Goal: Transaction & Acquisition: Obtain resource

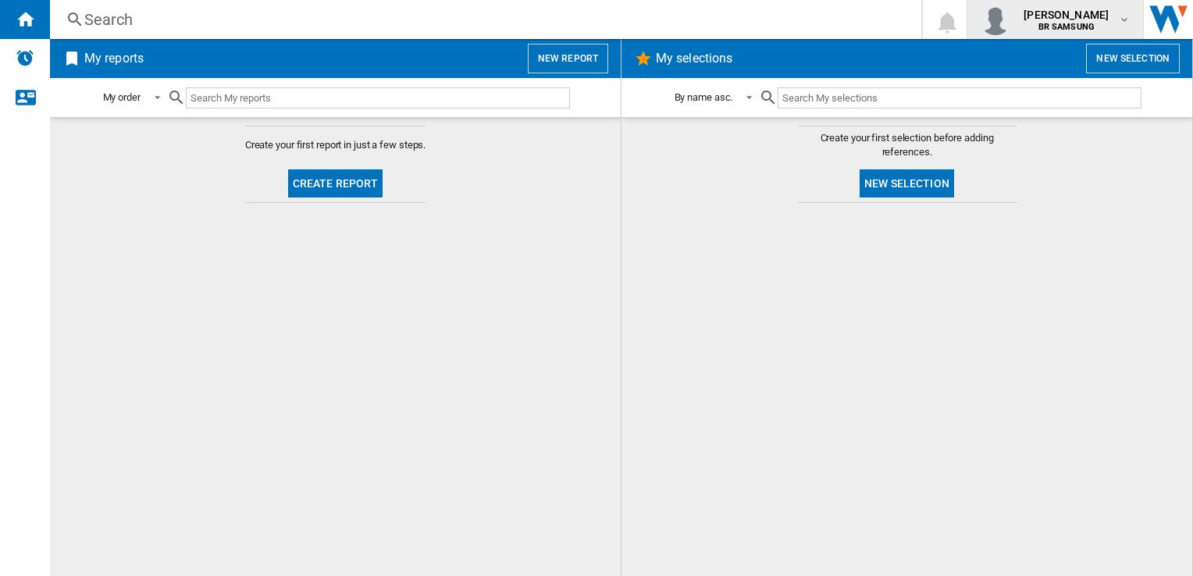
click at [1124, 15] on md-icon "button" at bounding box center [1124, 19] width 12 height 12
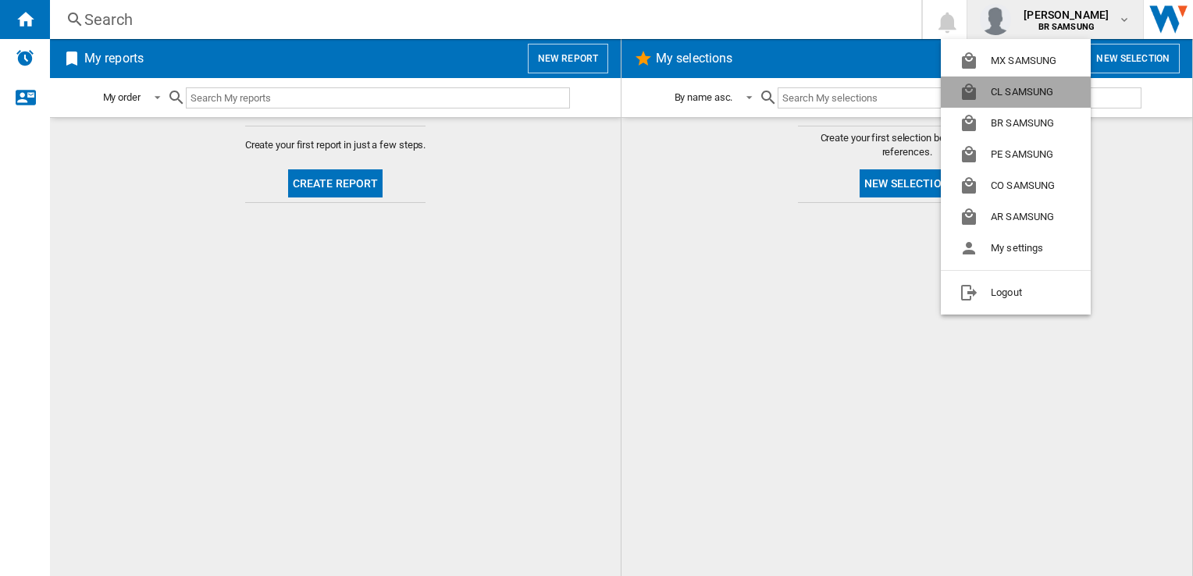
click at [1030, 83] on button "CL SAMSUNG" at bounding box center [1015, 91] width 150 height 31
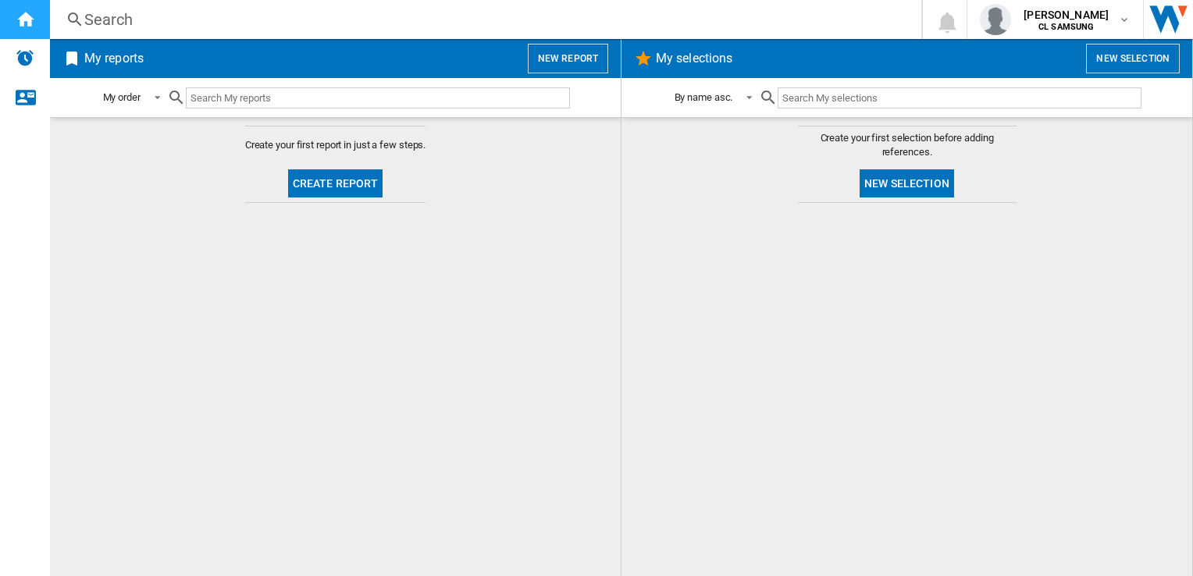
click at [30, 20] on ng-md-icon "Home" at bounding box center [25, 18] width 19 height 19
click at [340, 184] on button "Create report" at bounding box center [335, 183] width 95 height 28
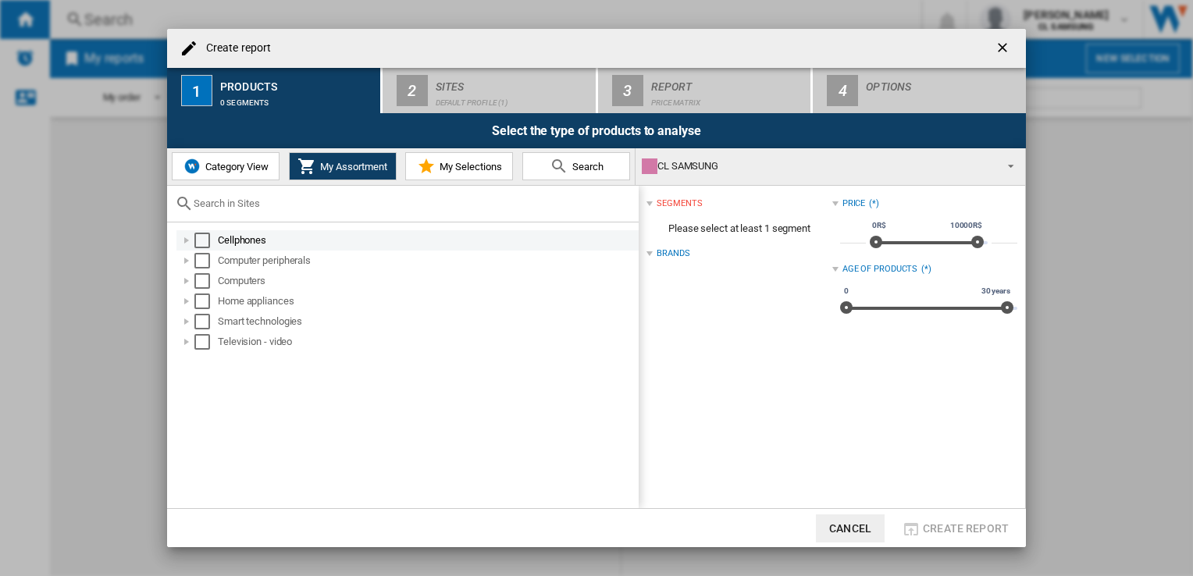
click at [207, 236] on div "Select" at bounding box center [202, 241] width 16 height 16
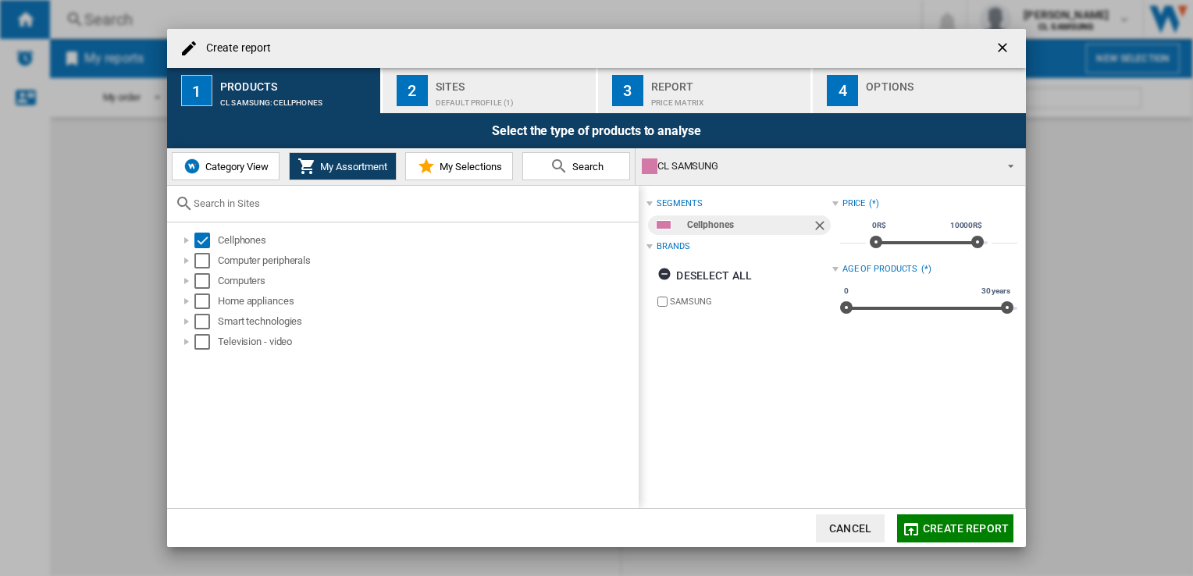
click at [447, 105] on div "Default profile (1)" at bounding box center [513, 99] width 154 height 16
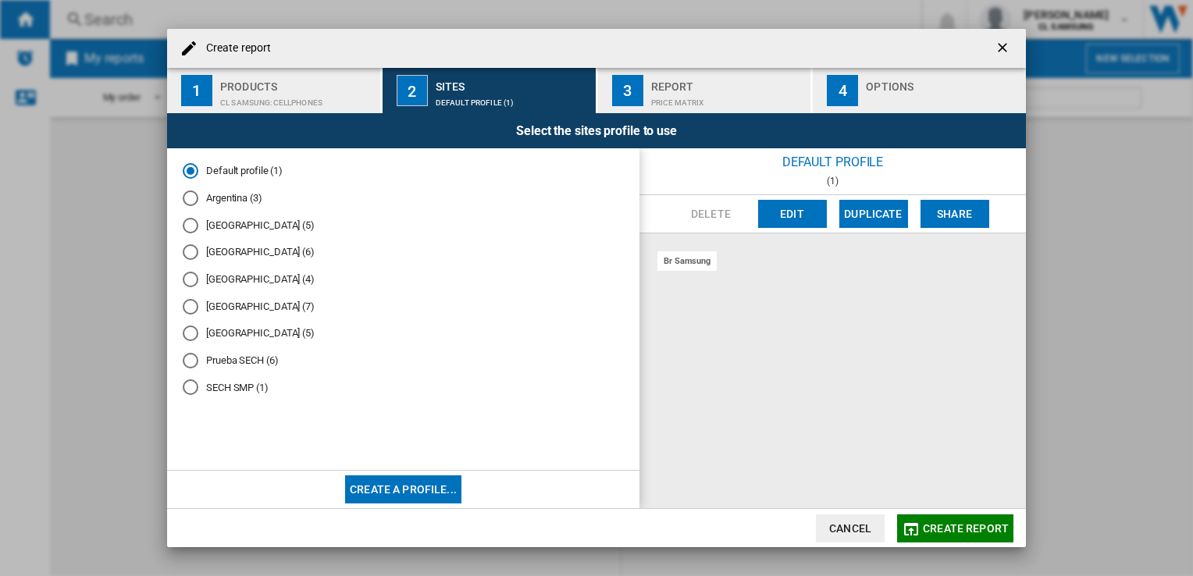
click at [186, 244] on div "Chile (6)" at bounding box center [191, 252] width 16 height 16
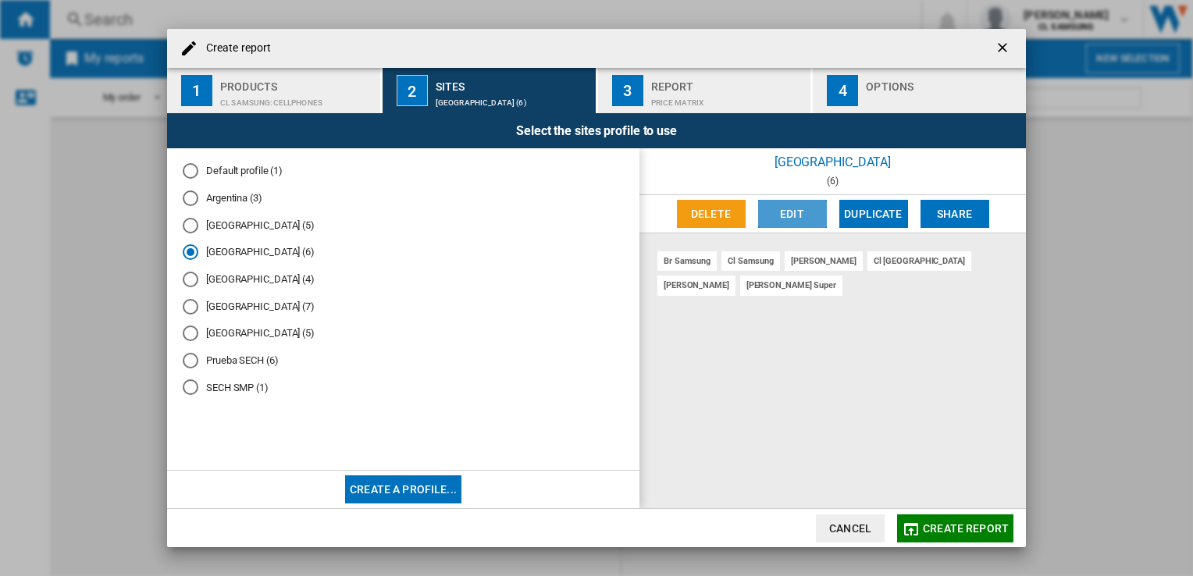
click at [793, 202] on button "Edit" at bounding box center [792, 214] width 69 height 28
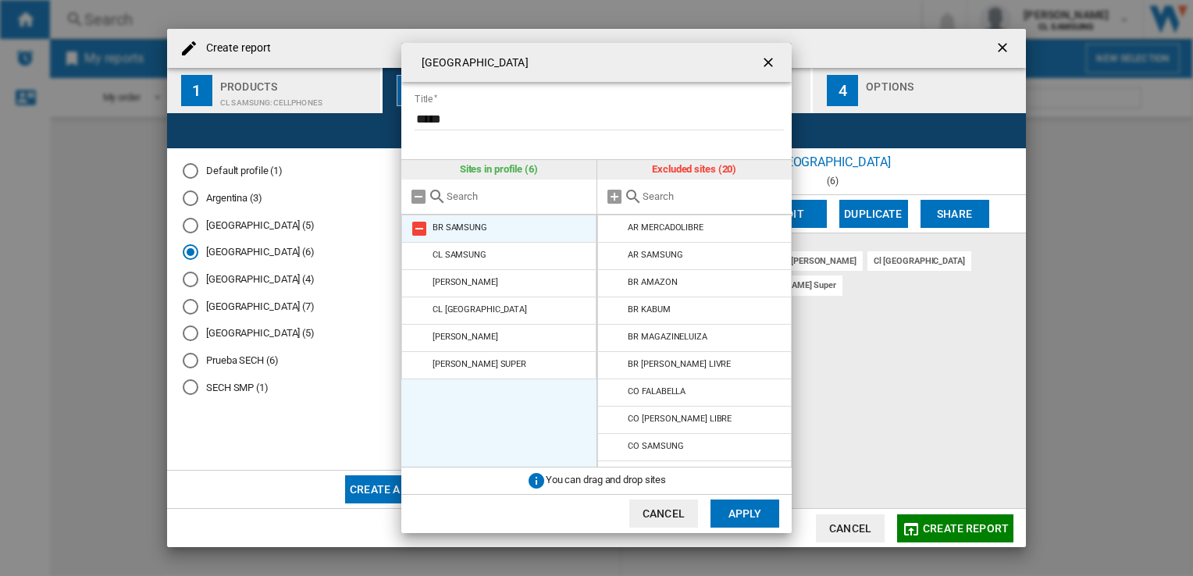
click at [418, 229] on md-icon at bounding box center [419, 228] width 19 height 19
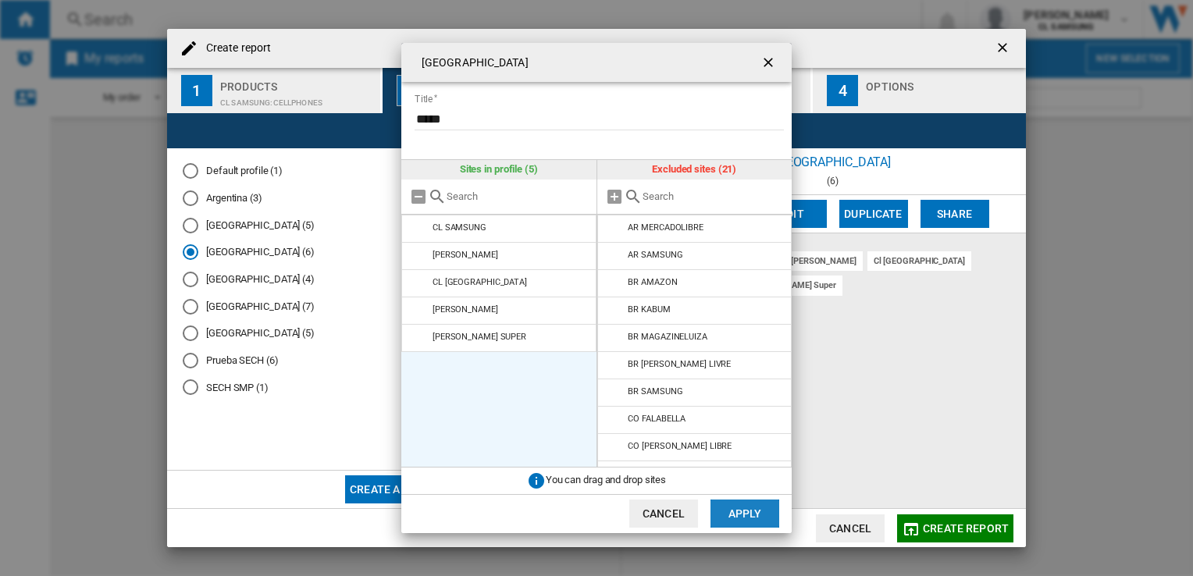
click at [766, 504] on button "Apply" at bounding box center [744, 514] width 69 height 28
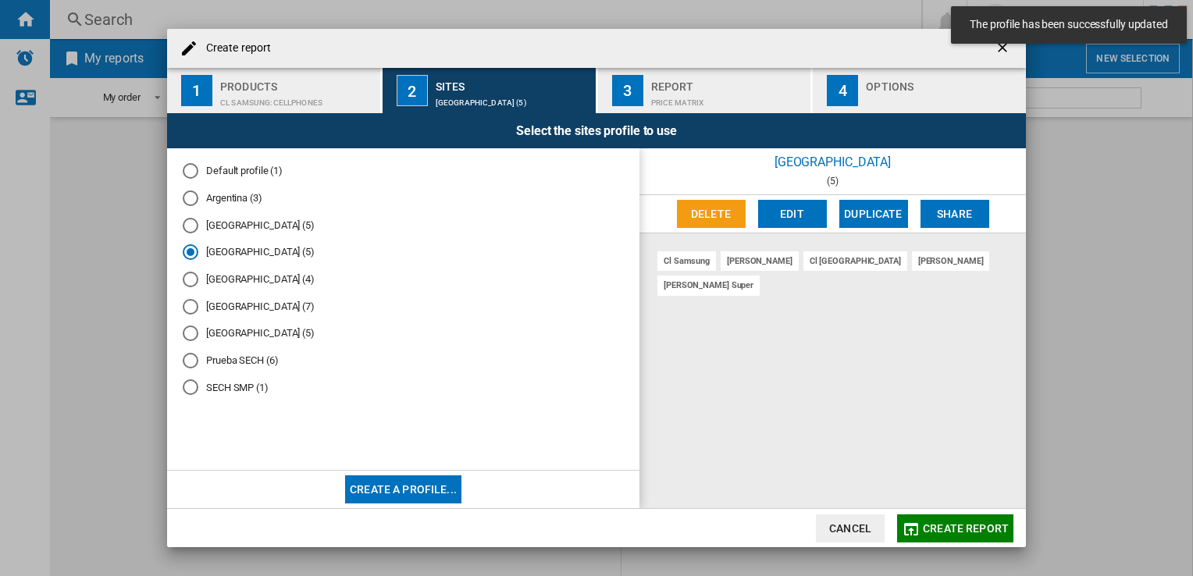
click at [644, 84] on button "3 Report Price Matrix" at bounding box center [705, 90] width 215 height 45
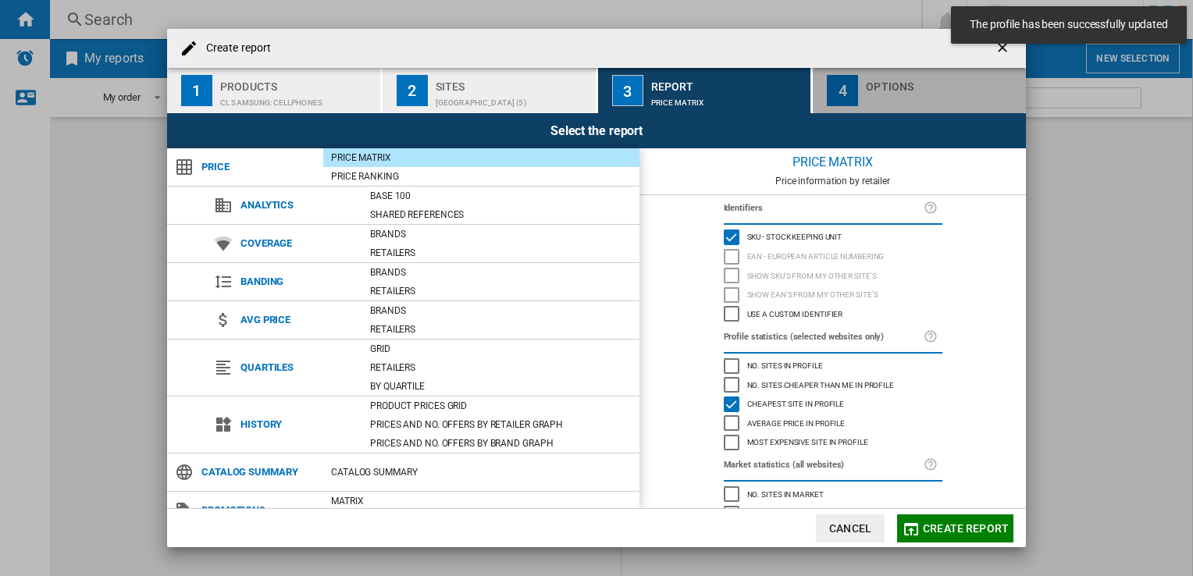
click at [859, 76] on button "4 Options" at bounding box center [918, 90] width 213 height 45
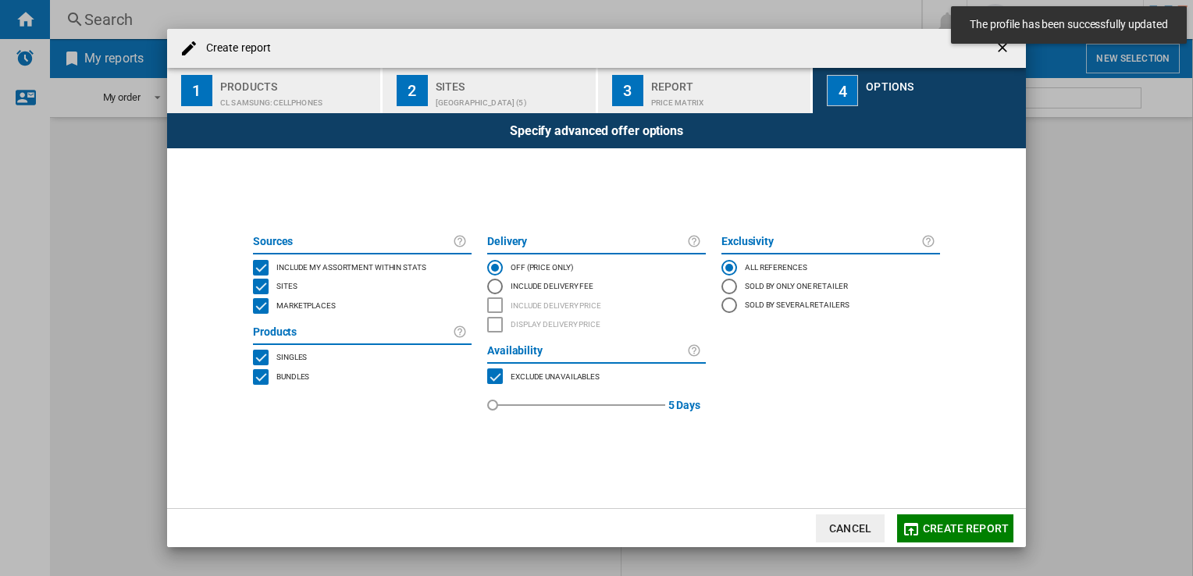
click at [946, 535] on button "Create report" at bounding box center [955, 528] width 116 height 28
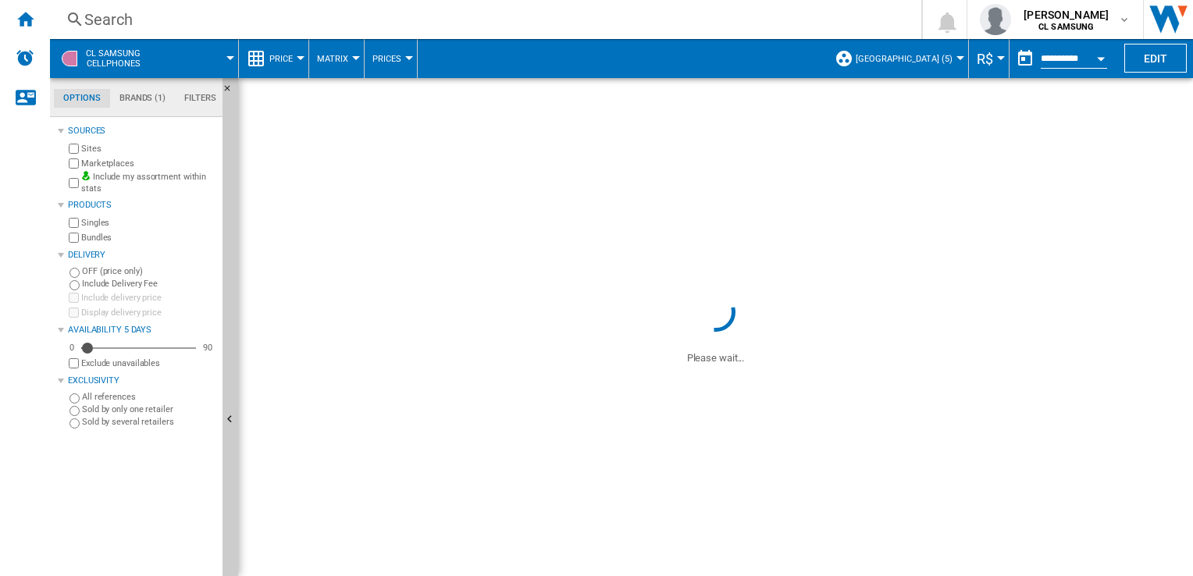
click at [1100, 58] on div "Open calendar" at bounding box center [1101, 59] width 8 height 4
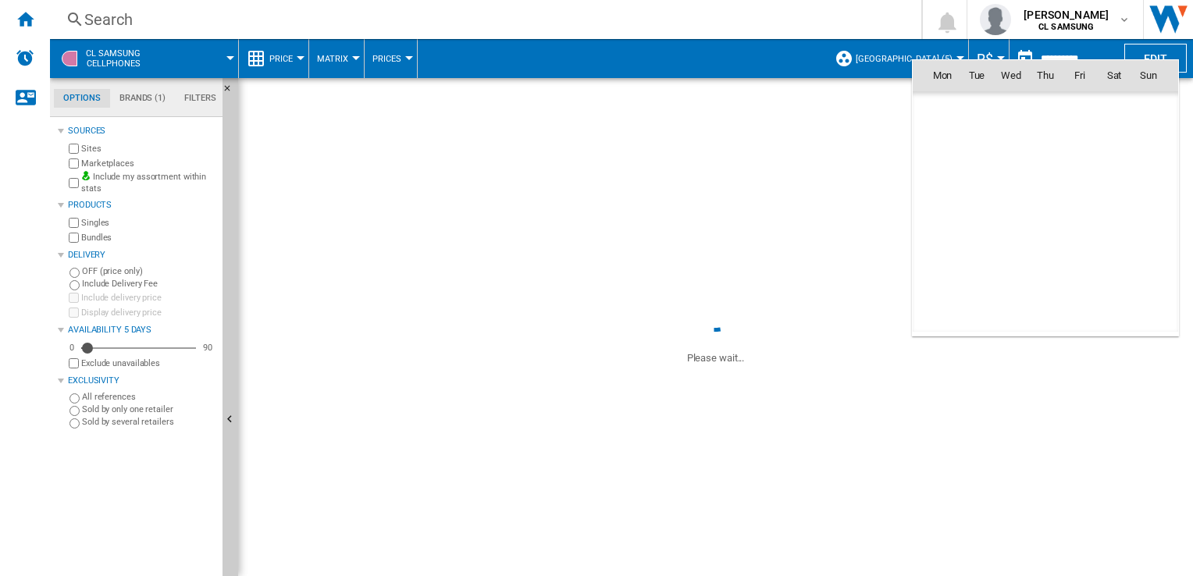
scroll to position [7446, 0]
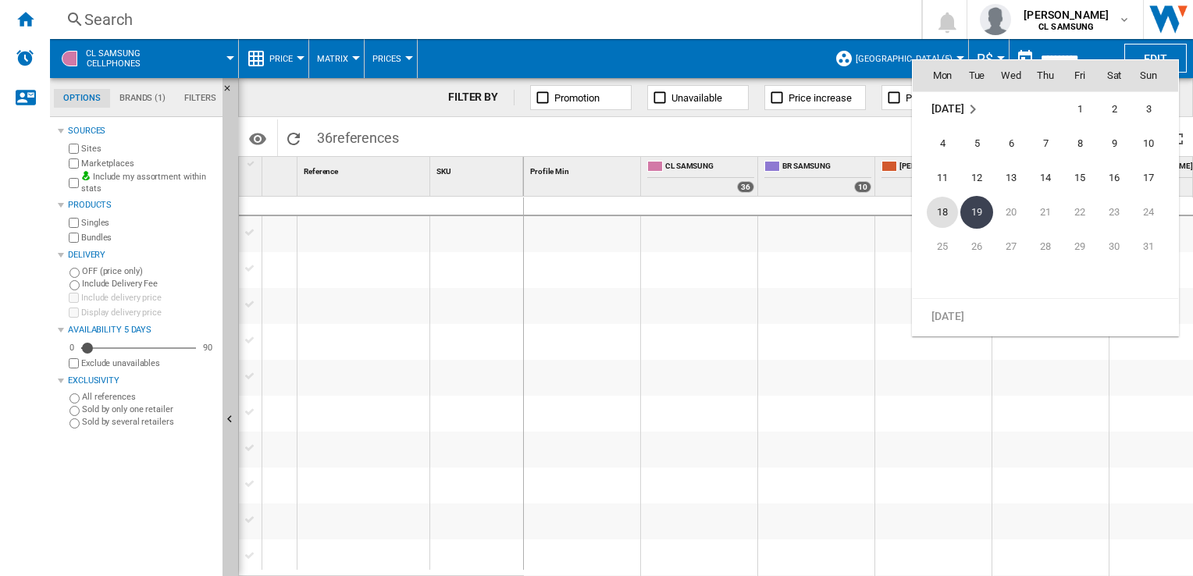
click at [933, 222] on span "18" at bounding box center [941, 212] width 31 height 31
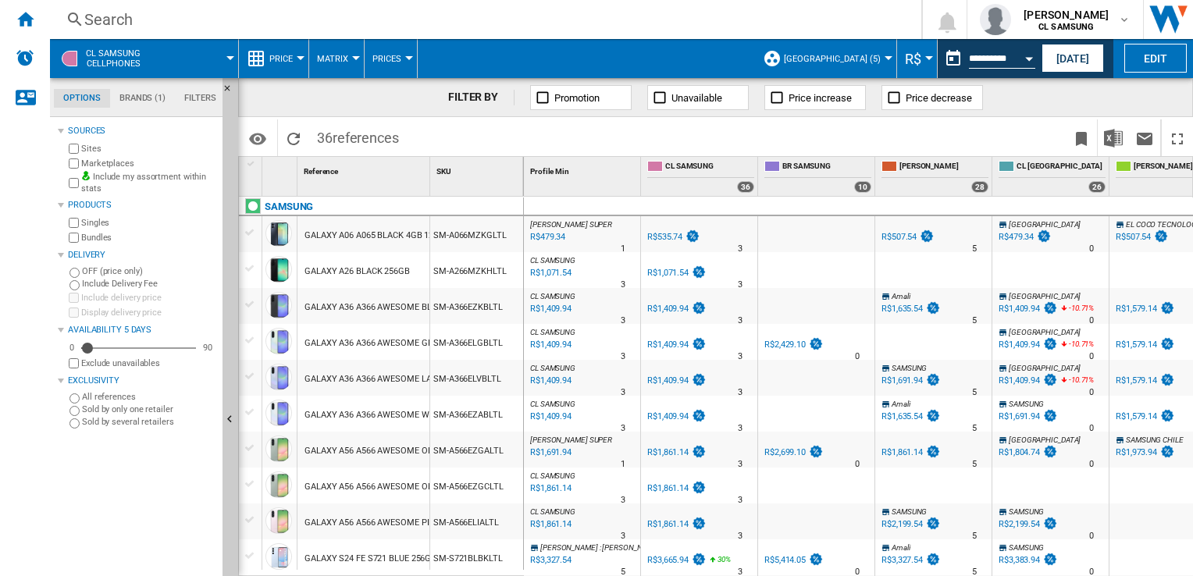
type input "**********"
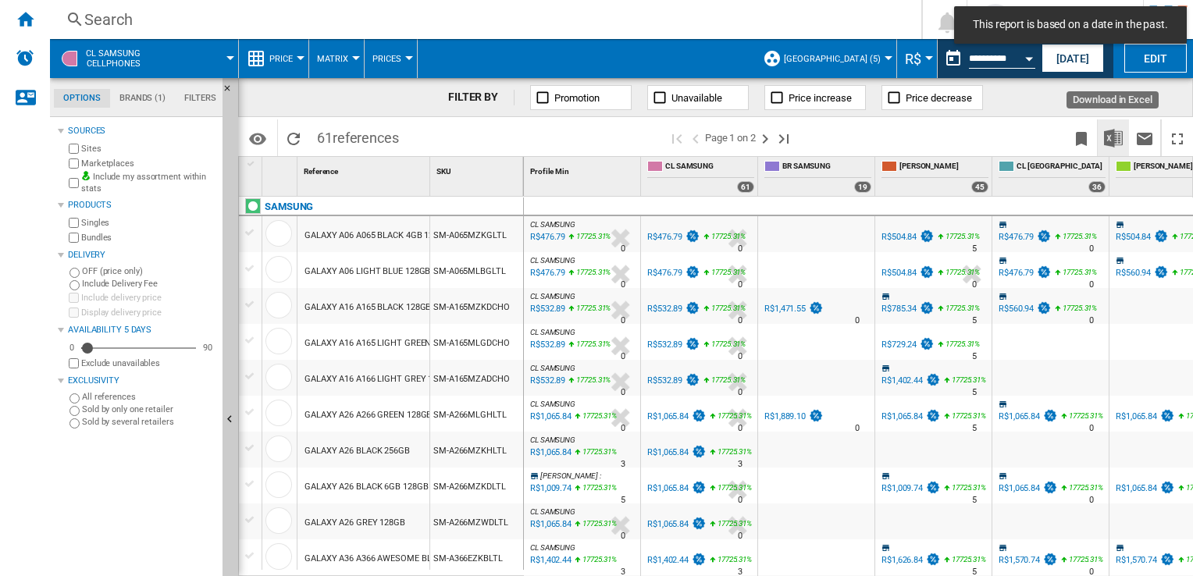
click at [1104, 133] on img "Download in Excel" at bounding box center [1113, 138] width 19 height 19
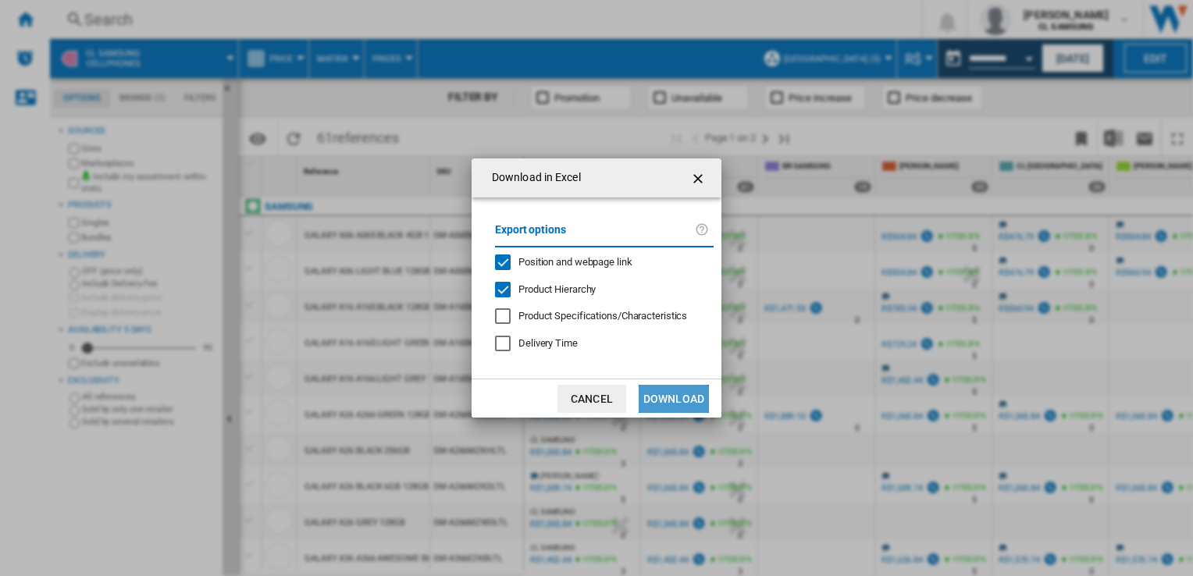
click at [681, 407] on button "Download" at bounding box center [673, 399] width 70 height 28
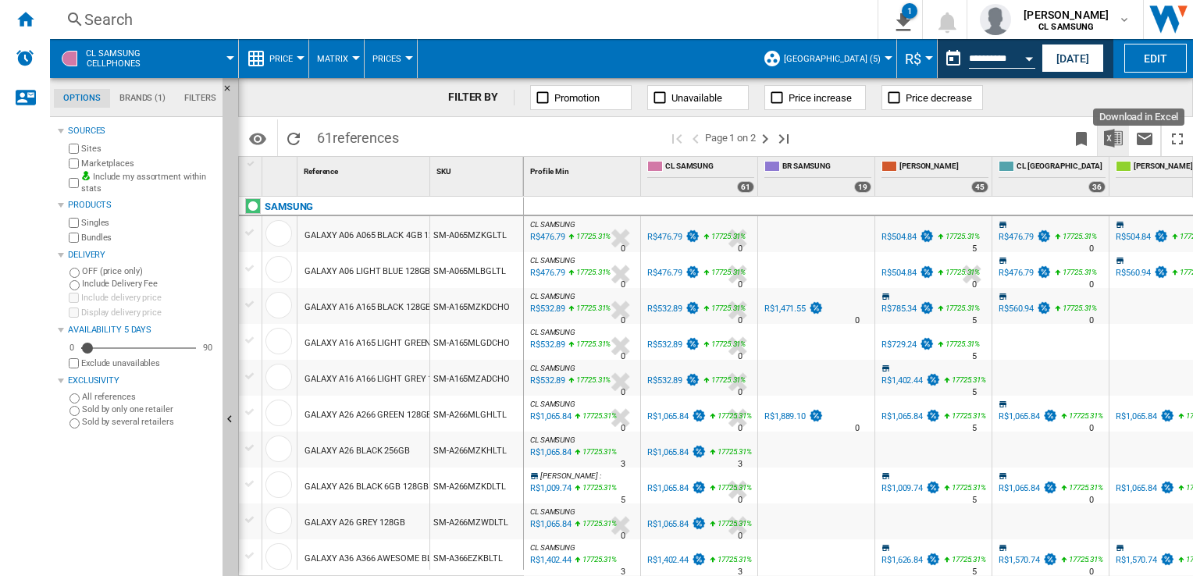
click at [1112, 141] on img "Download in Excel" at bounding box center [1113, 138] width 19 height 19
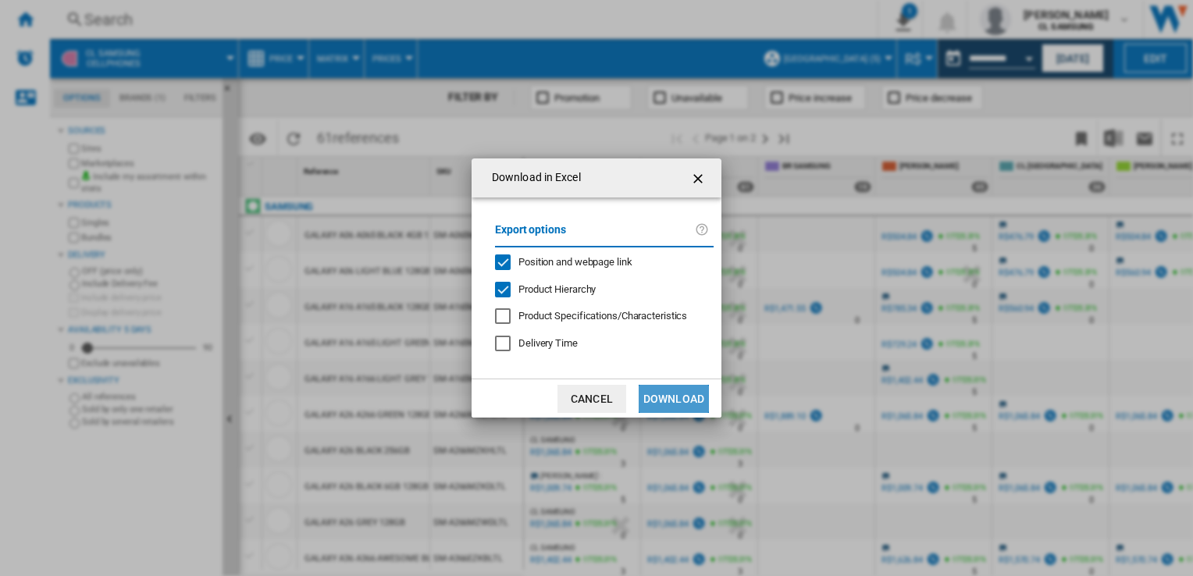
click at [659, 389] on button "Download" at bounding box center [673, 399] width 70 height 28
